Goal: Check status: Check status

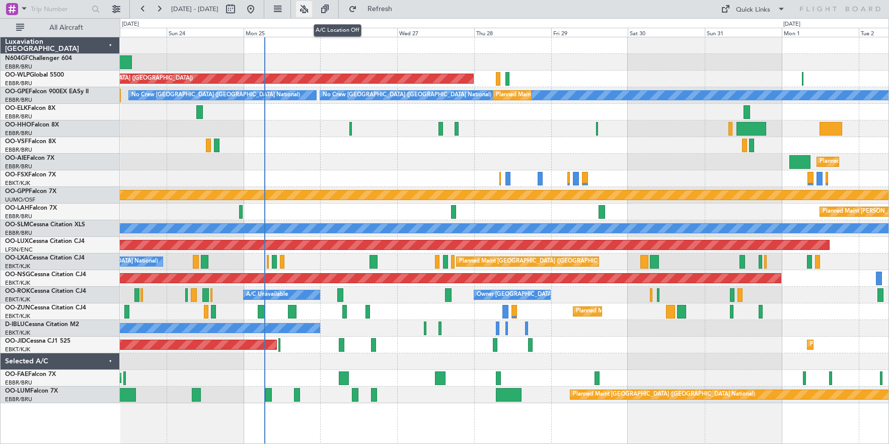
click at [312, 10] on button at bounding box center [304, 9] width 16 height 16
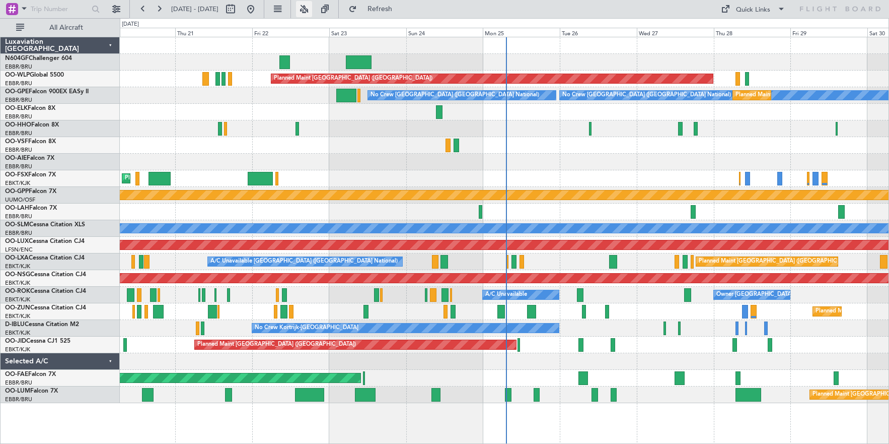
click at [312, 6] on button at bounding box center [304, 9] width 16 height 16
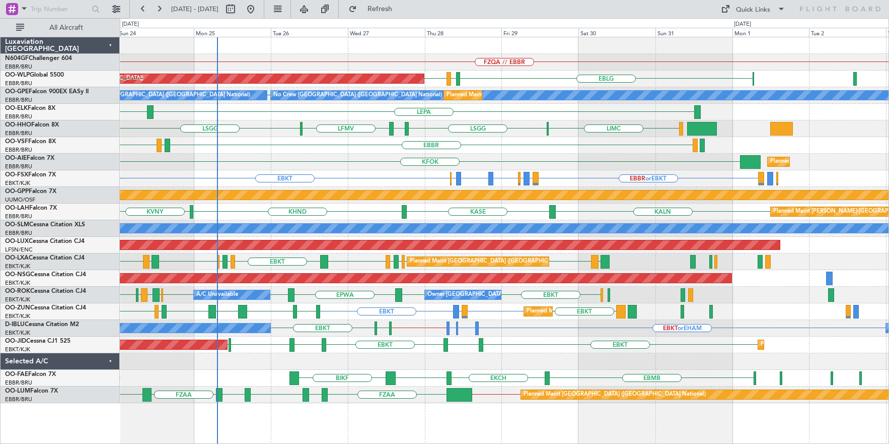
click at [496, 155] on div "FZQA // EBBR [GEOGRAPHIC_DATA] [GEOGRAPHIC_DATA] Planned Maint [GEOGRAPHIC_DATA…" at bounding box center [504, 219] width 769 height 365
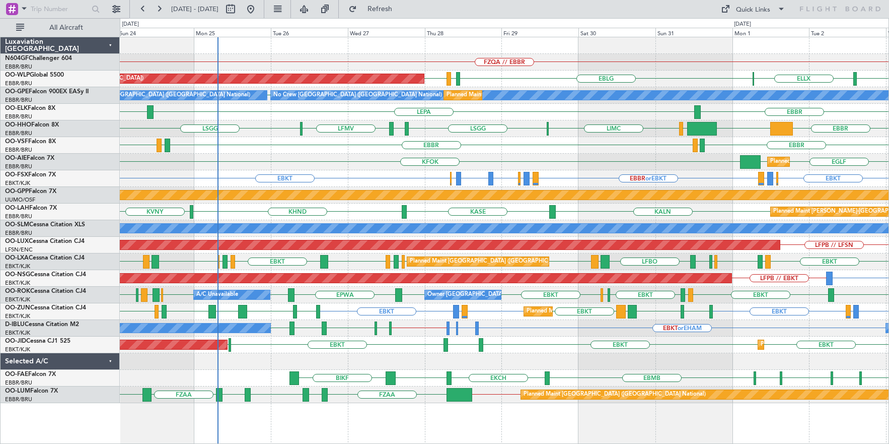
click at [317, 1] on button at bounding box center [325, 9] width 16 height 16
